Goal: Information Seeking & Learning: Find specific fact

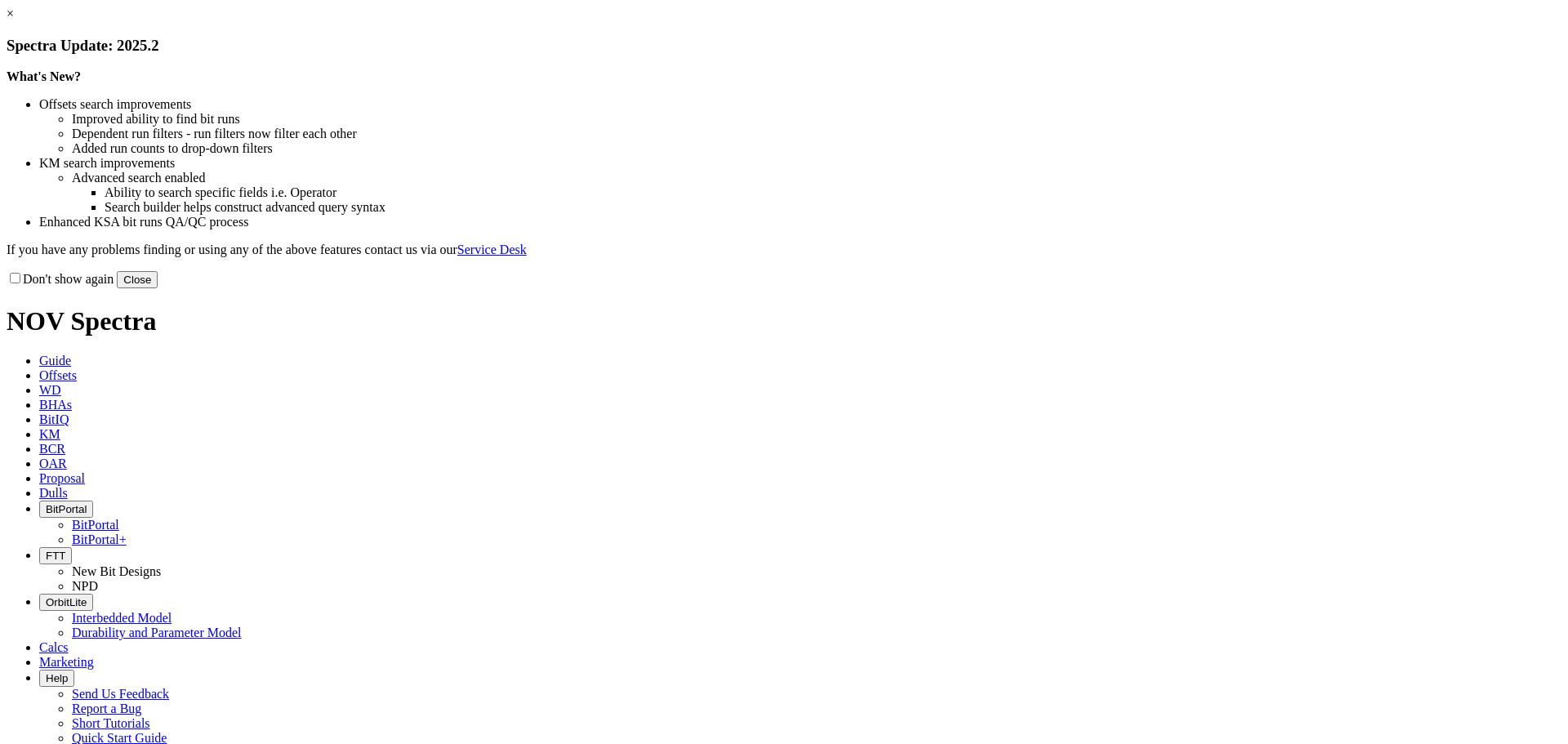
click at [158, 288] on button "Close" at bounding box center [137, 280] width 41 height 17
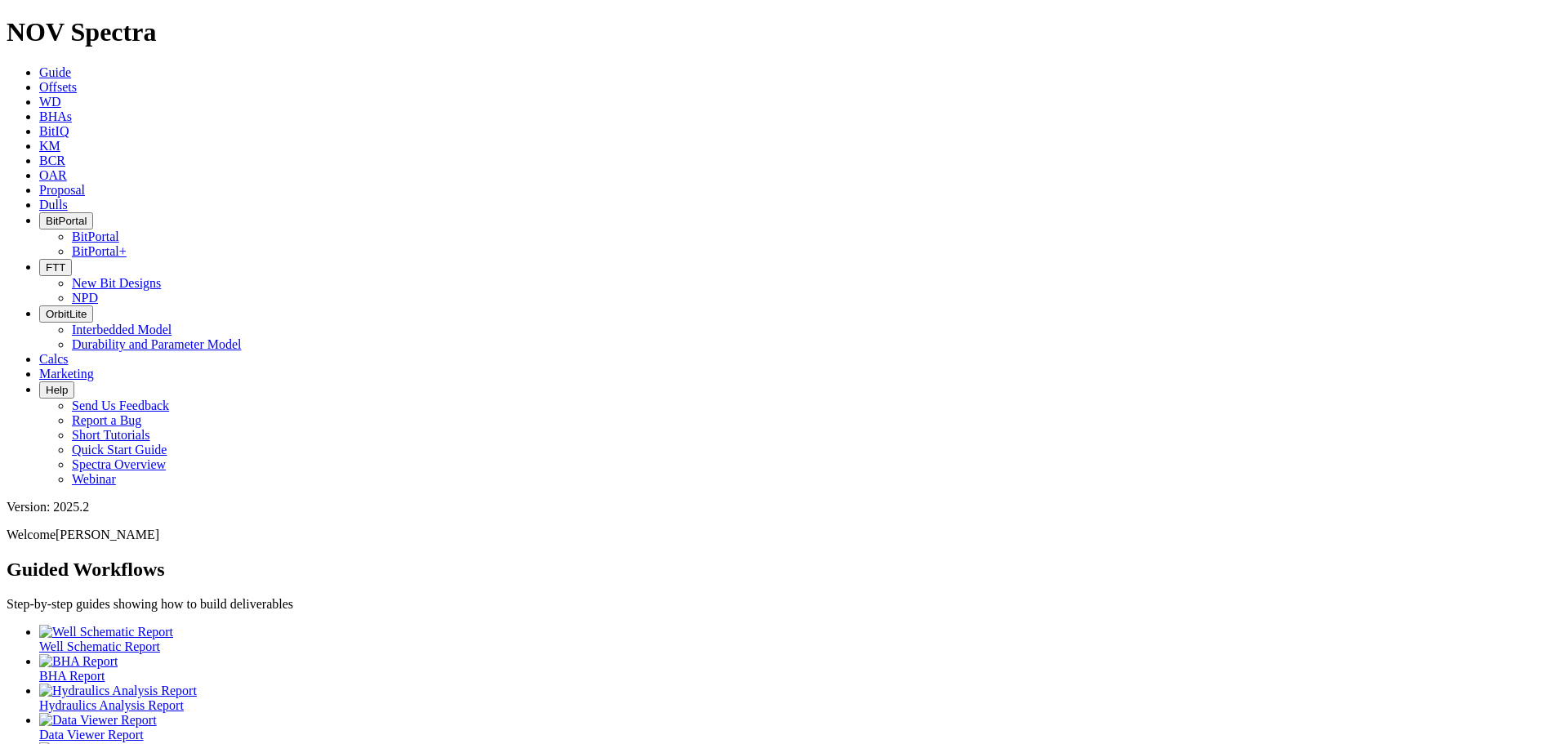
click at [60, 138] on span "KM" at bounding box center [50, 145] width 21 height 14
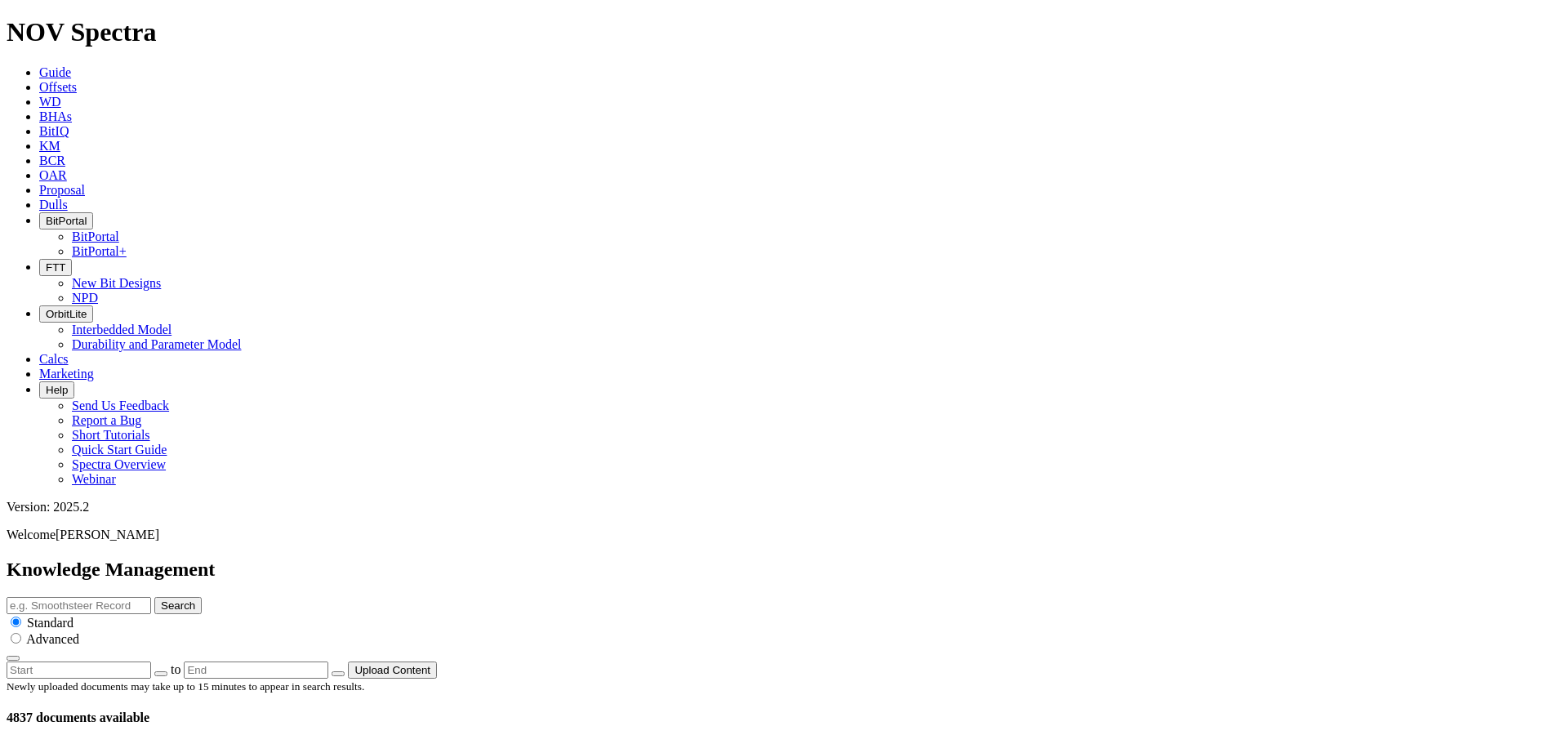
click at [151, 597] on input "text" at bounding box center [78, 606] width 144 height 17
type input "make up torque"
click at [202, 597] on button "Search" at bounding box center [179, 606] width 48 height 17
click at [378, 678] on div at bounding box center [784, 678] width 1556 height 0
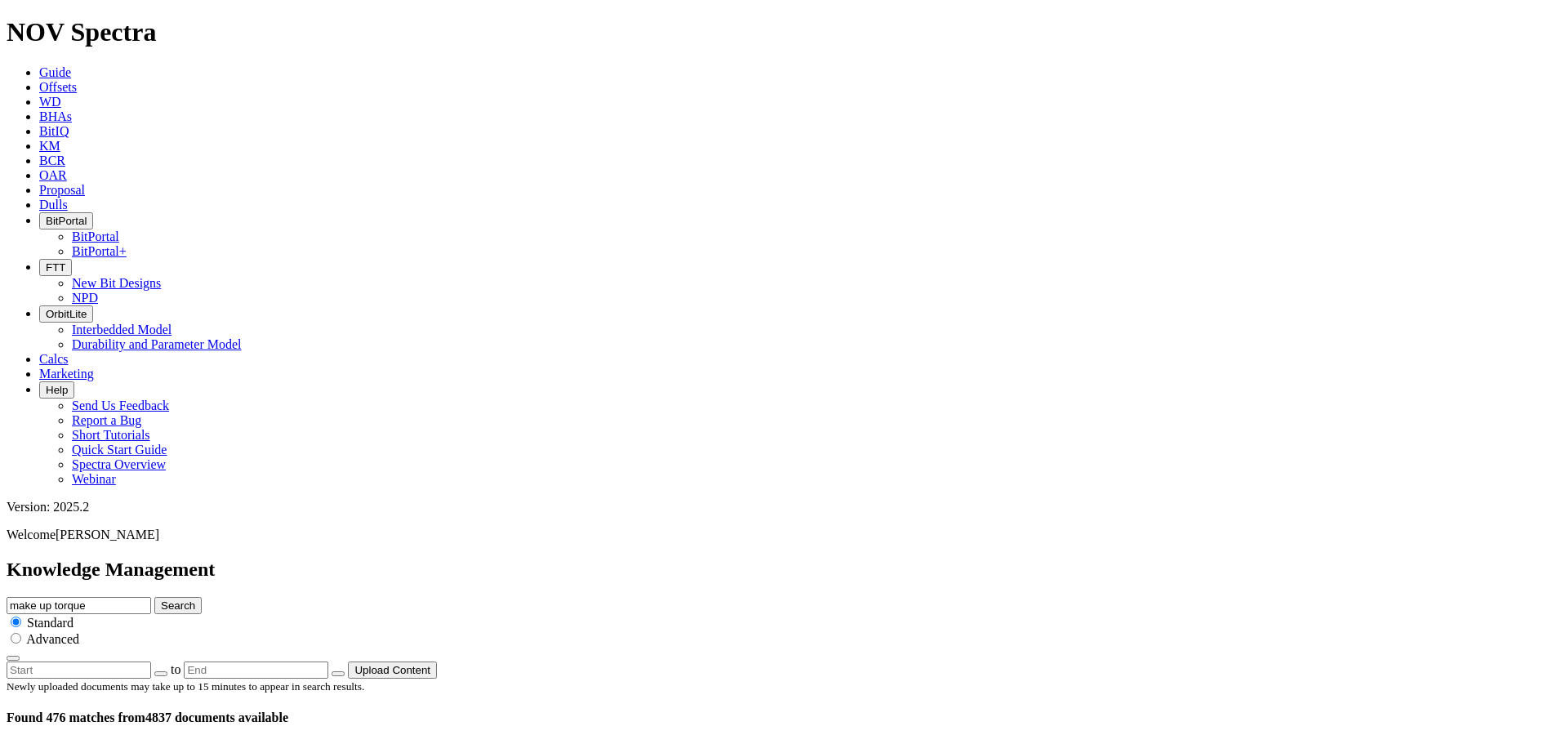
click at [151, 597] on input "make up torque" at bounding box center [78, 606] width 144 height 17
type input "evolve"
click at [155, 597] on button "Search" at bounding box center [179, 606] width 48 height 17
